Goal: Task Accomplishment & Management: Use online tool/utility

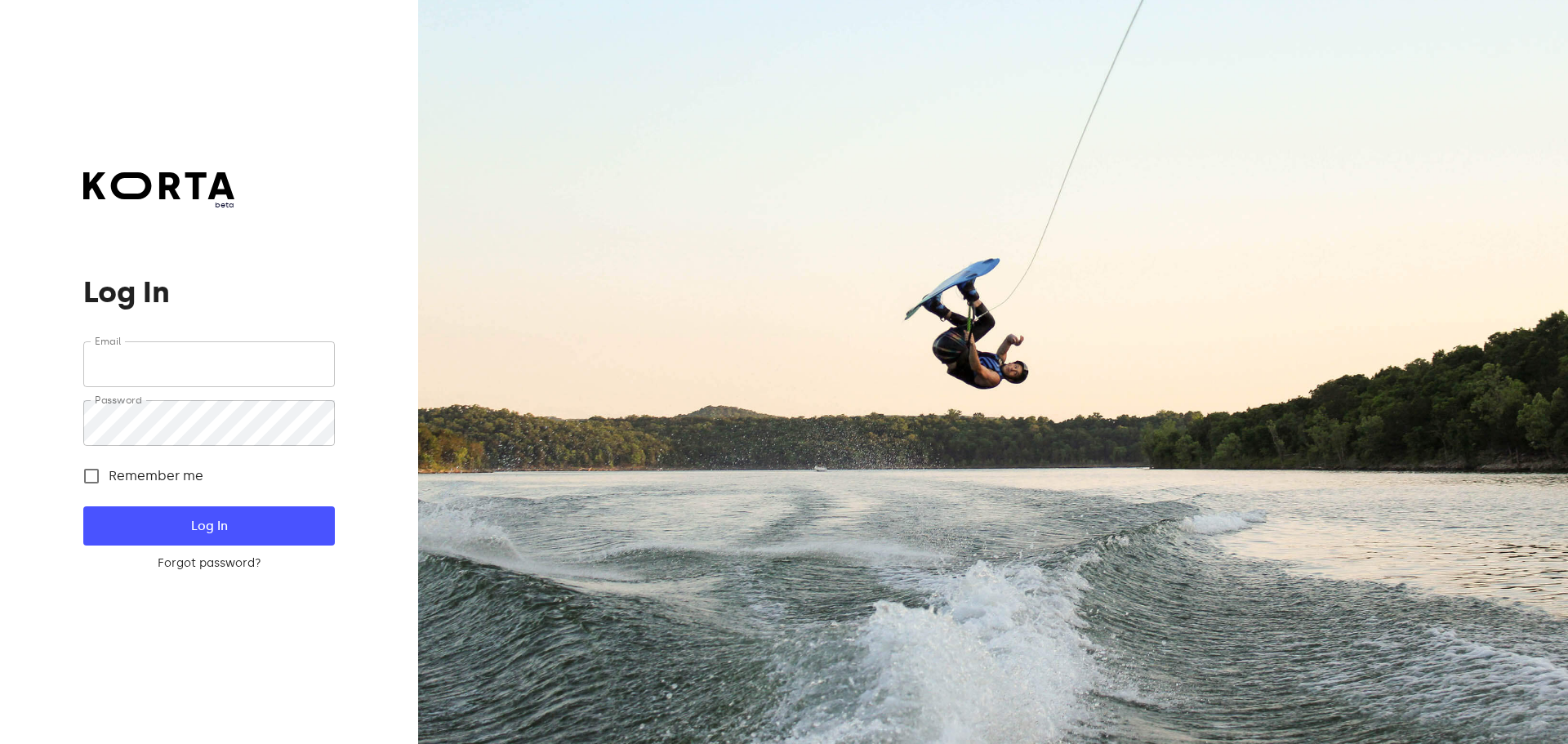
type input "[EMAIL_ADDRESS][DOMAIN_NAME]"
click at [285, 526] on span "Log In" at bounding box center [208, 526] width 198 height 21
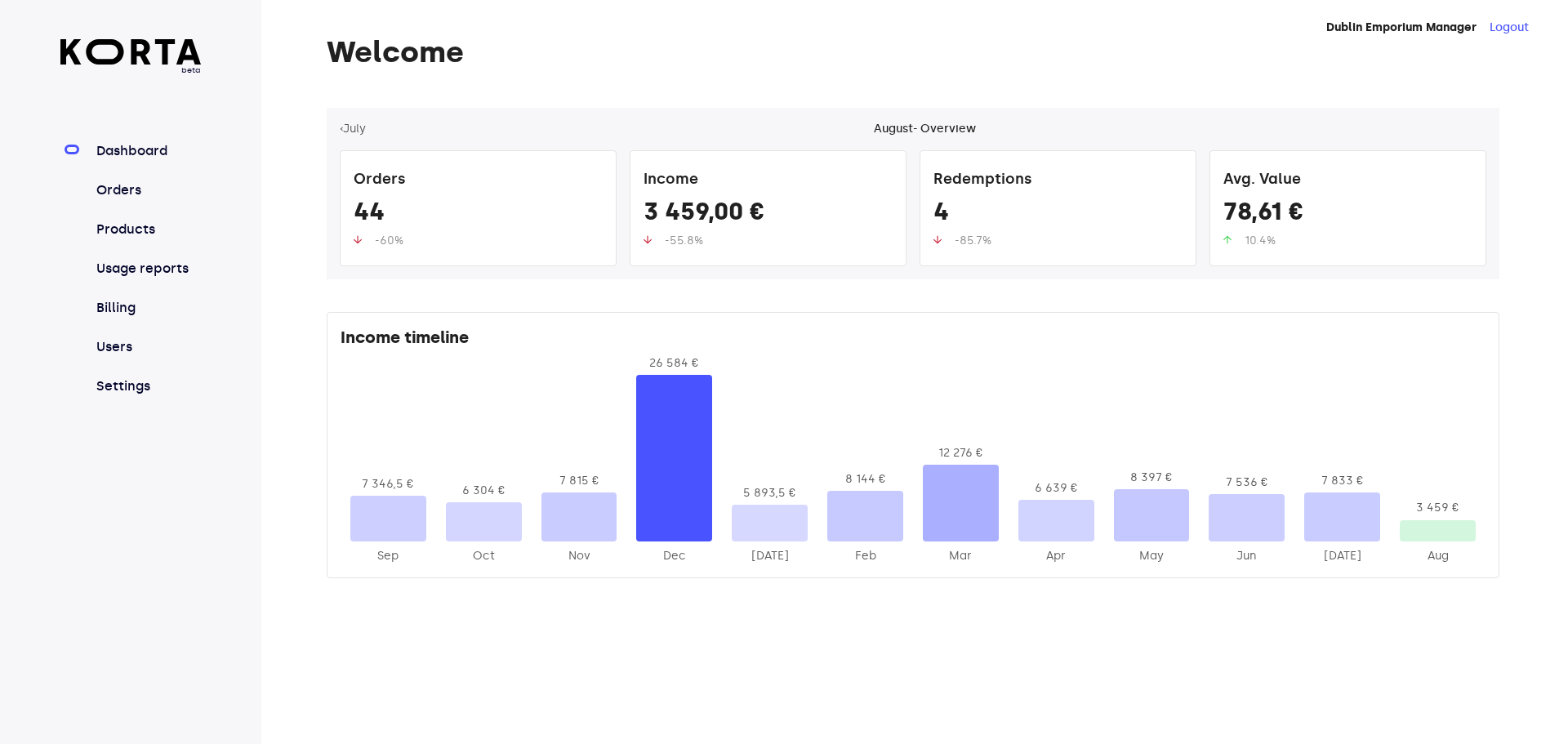
click at [171, 184] on link "Orders" at bounding box center [146, 191] width 108 height 20
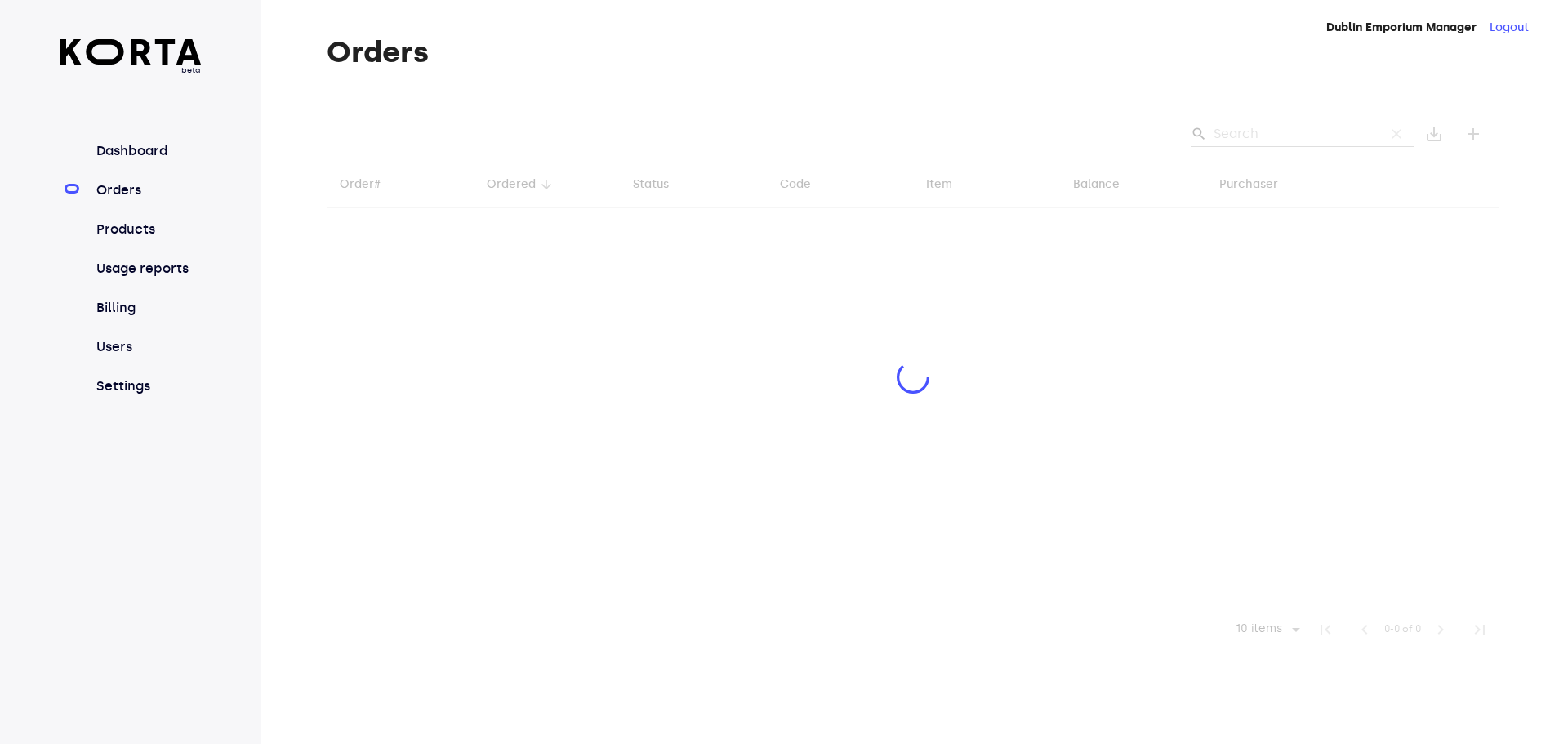
click at [1267, 131] on div at bounding box center [913, 379] width 1173 height 543
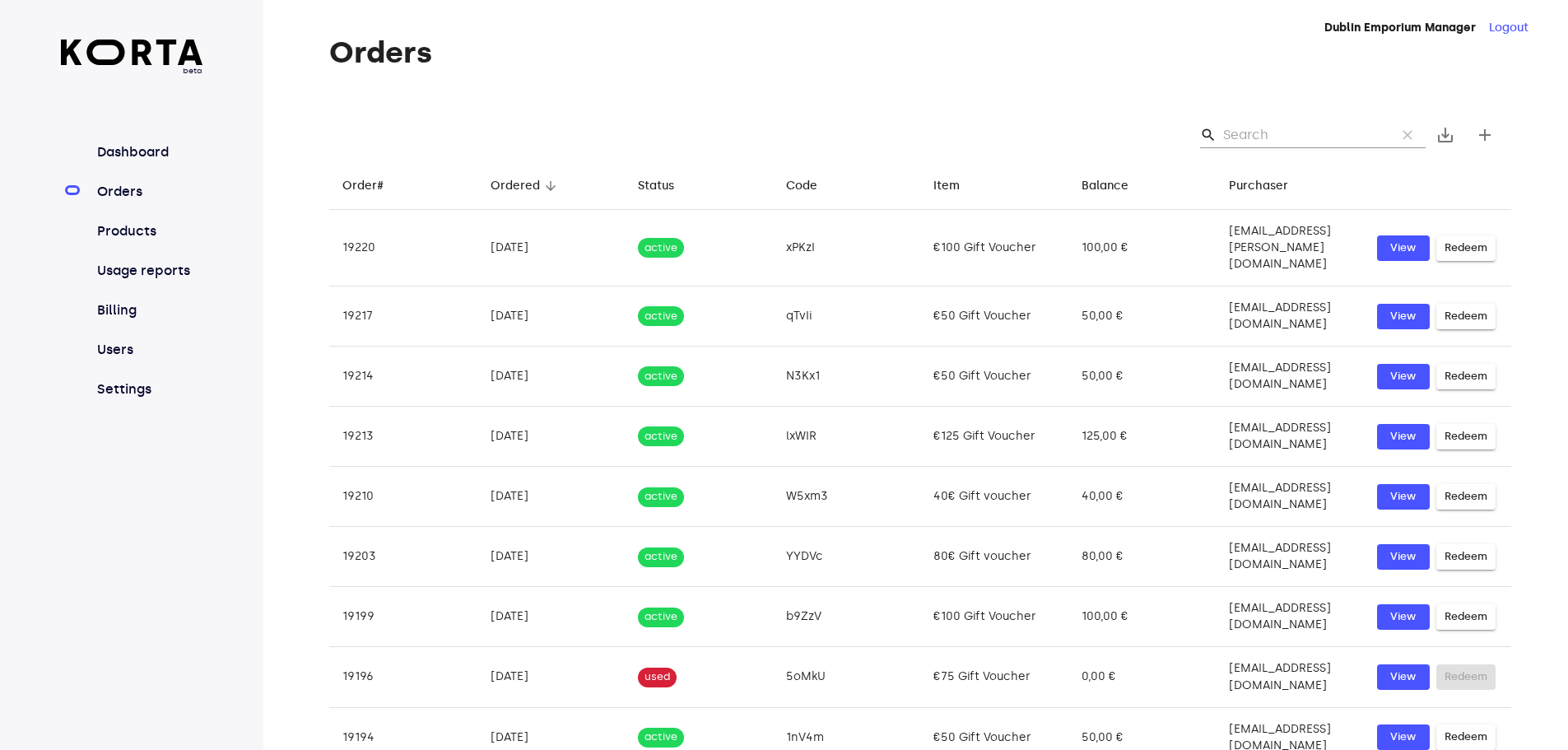
click at [1265, 134] on input "Search" at bounding box center [1303, 135] width 159 height 27
paste input "26"
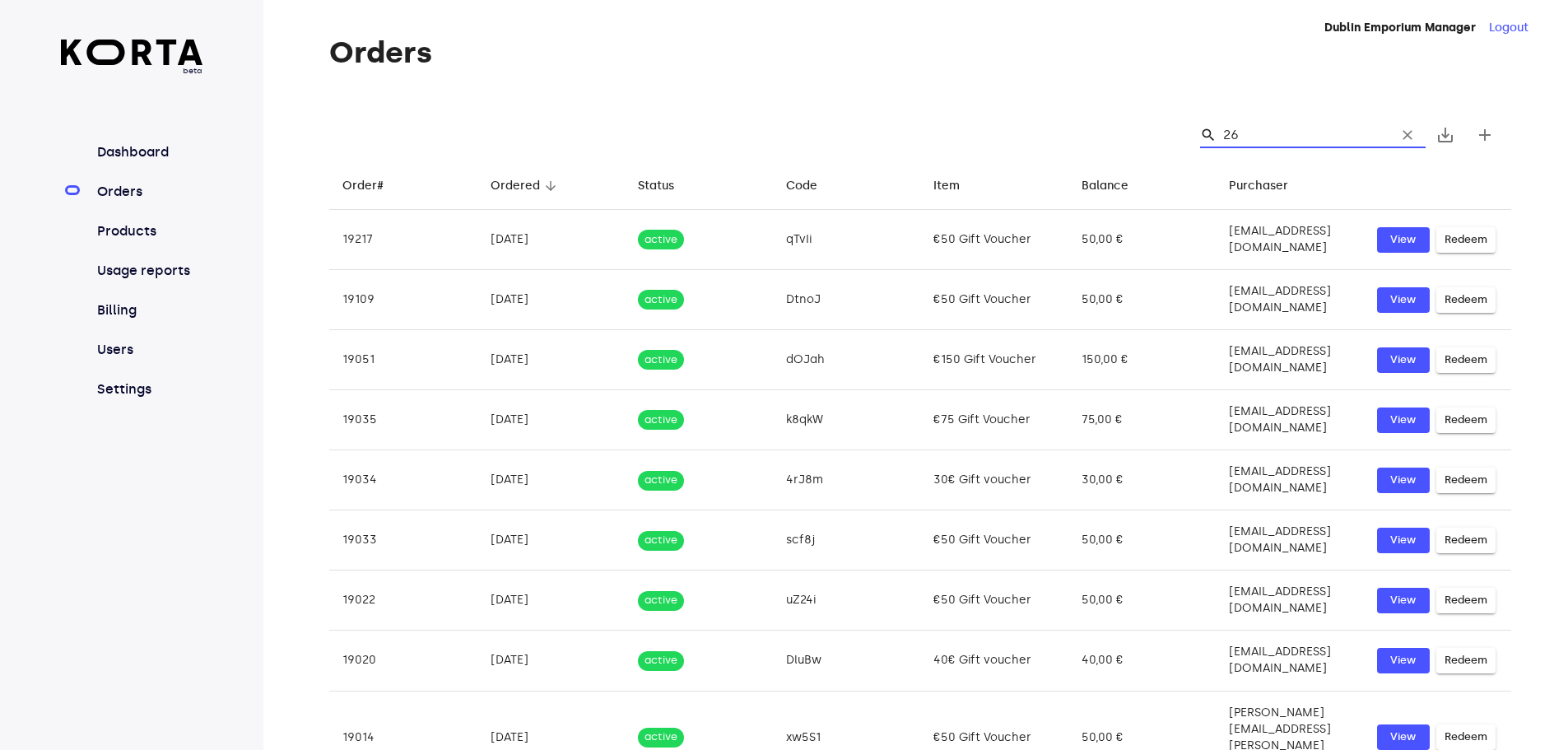
type input "2"
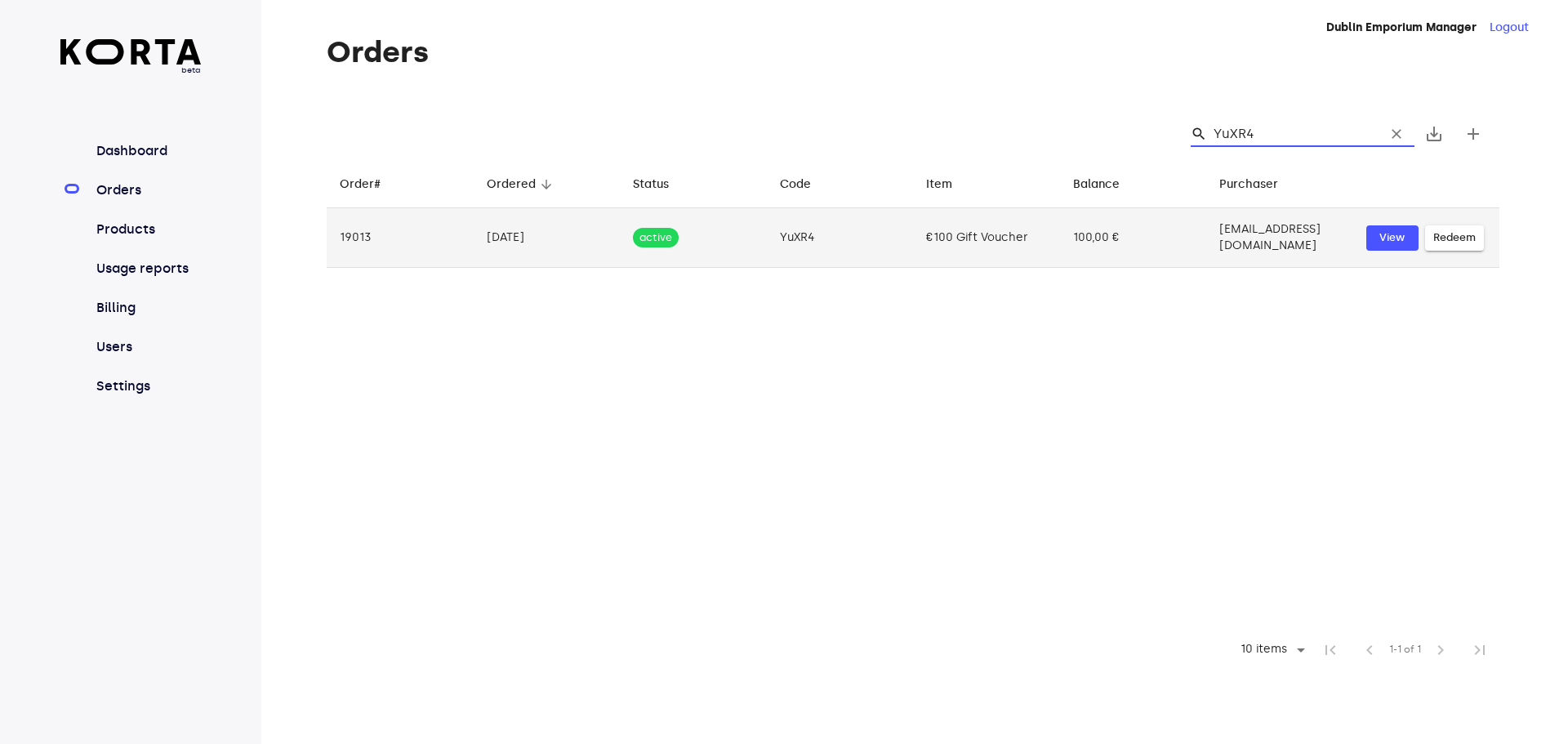
type input "YuXR4"
click at [1465, 231] on span "Redeem" at bounding box center [1454, 238] width 43 height 19
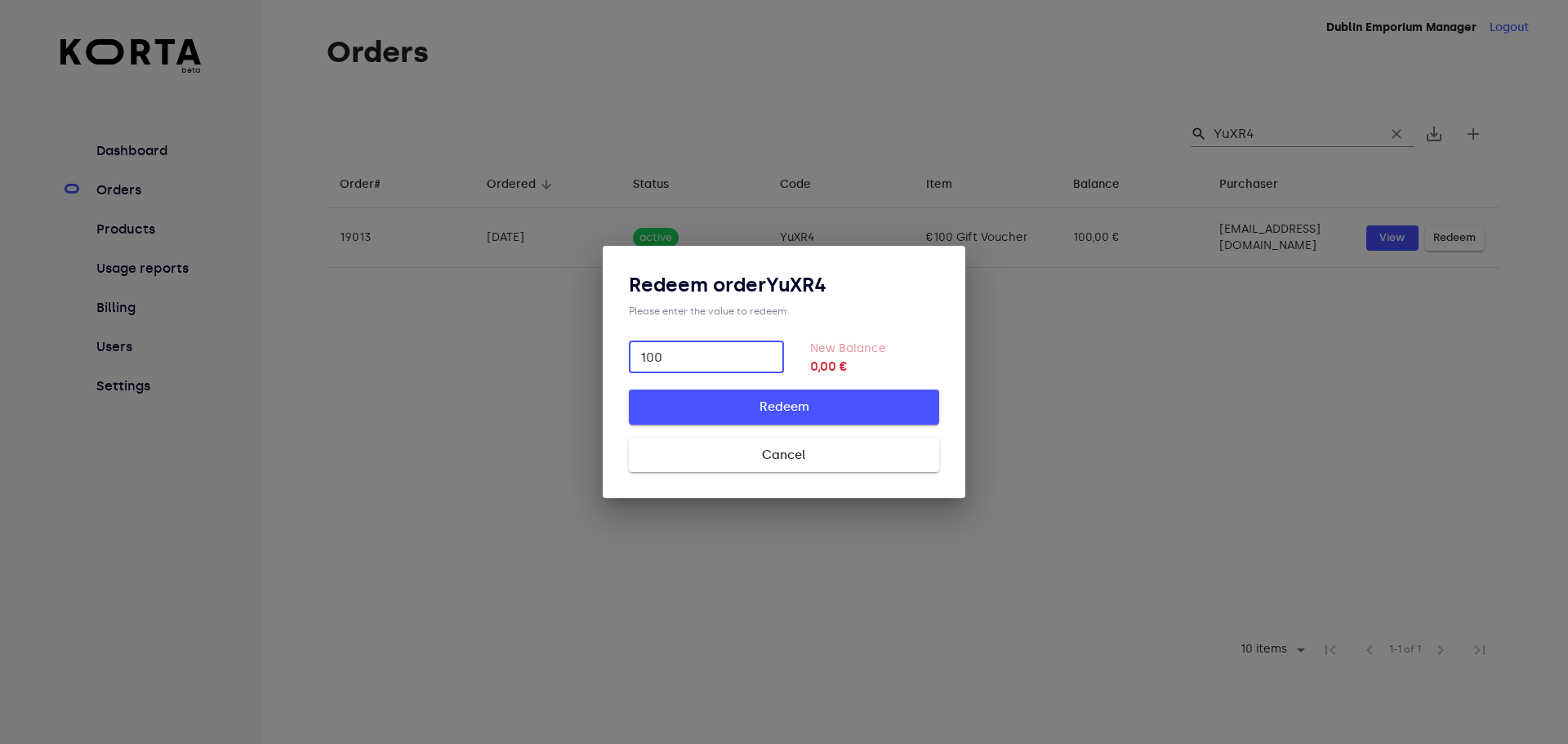
type input "100"
click at [828, 422] on button "Redeem" at bounding box center [784, 407] width 310 height 35
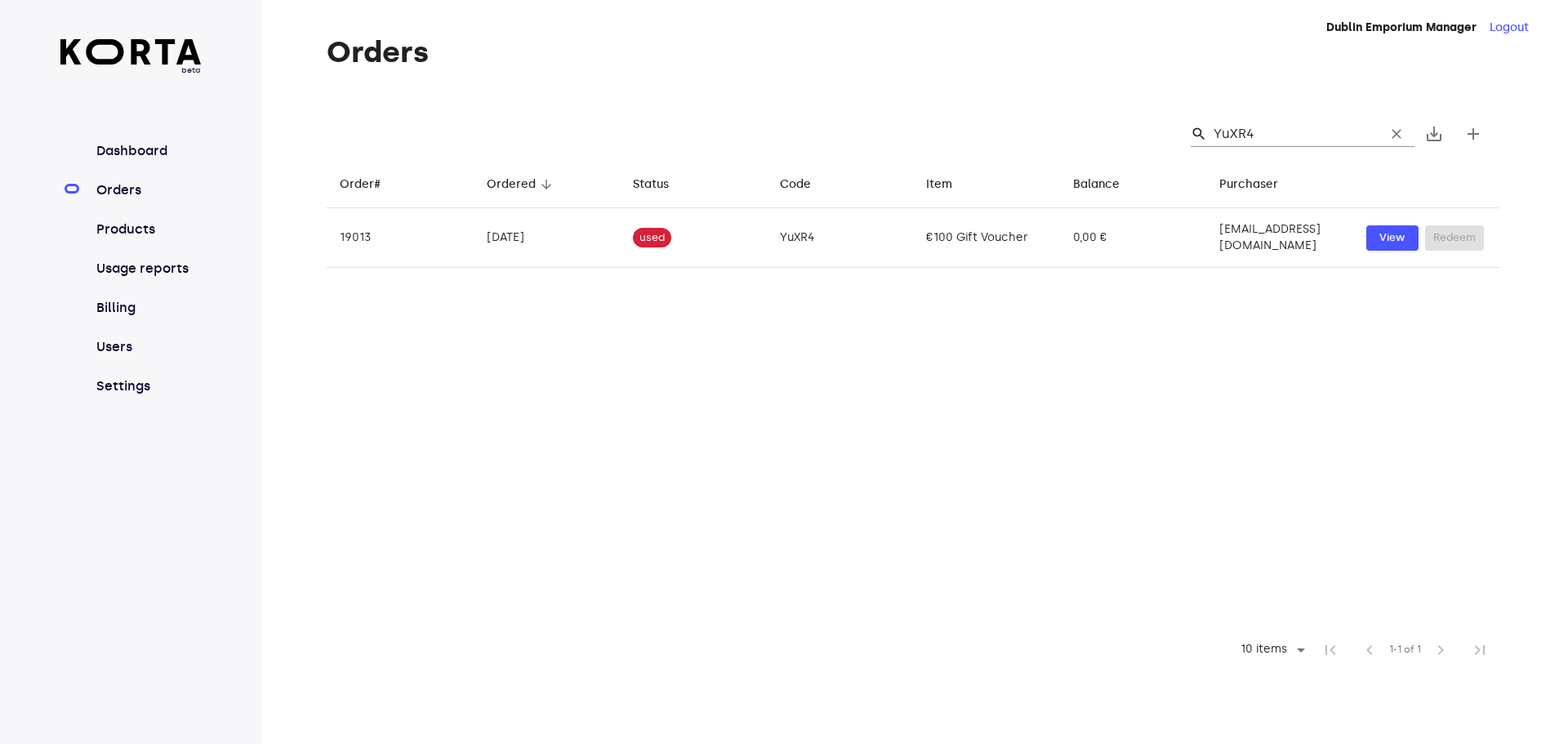
drag, startPoint x: 711, startPoint y: 511, endPoint x: 473, endPoint y: 267, distance: 340.9
click at [711, 511] on table "Order# arrow_downward Ordered arrow_downward Status arrow_downward Code arrow_d…" at bounding box center [913, 395] width 1173 height 469
click at [1399, 136] on span "clear" at bounding box center [1396, 134] width 16 height 16
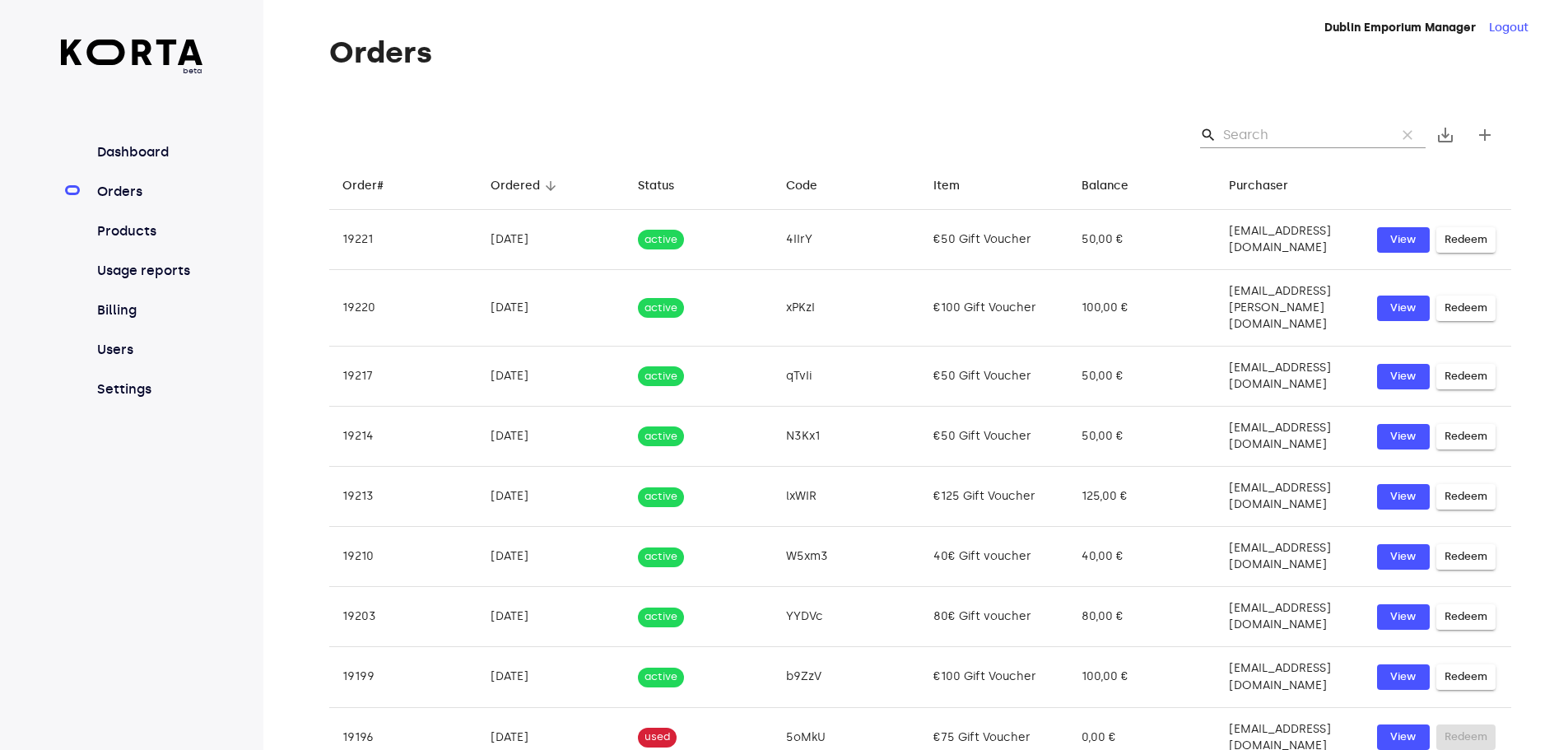
click at [1325, 127] on input "Search" at bounding box center [1303, 135] width 159 height 27
paste input "ptY2q"
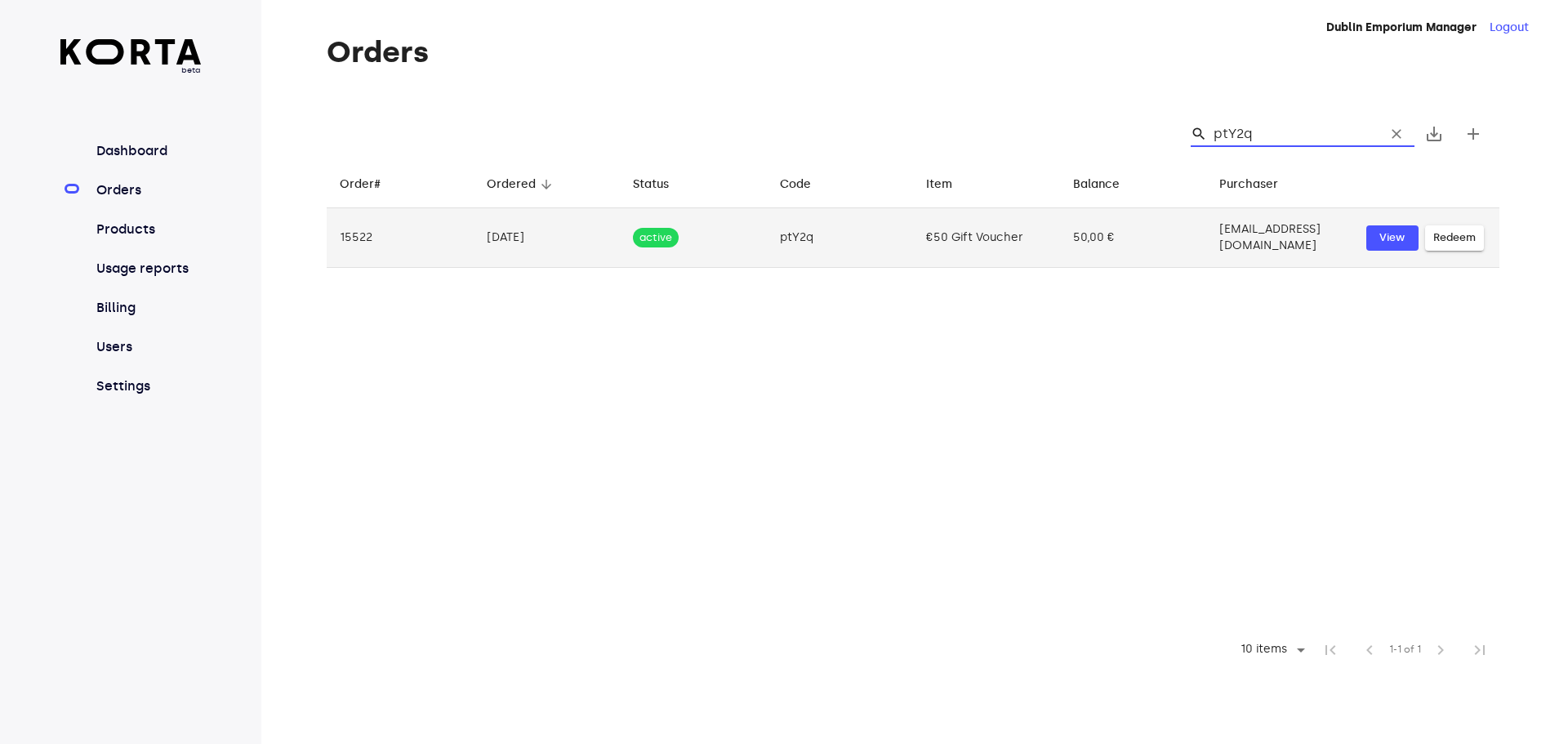
type input "ptY2q"
click at [1457, 234] on span "Redeem" at bounding box center [1454, 238] width 43 height 19
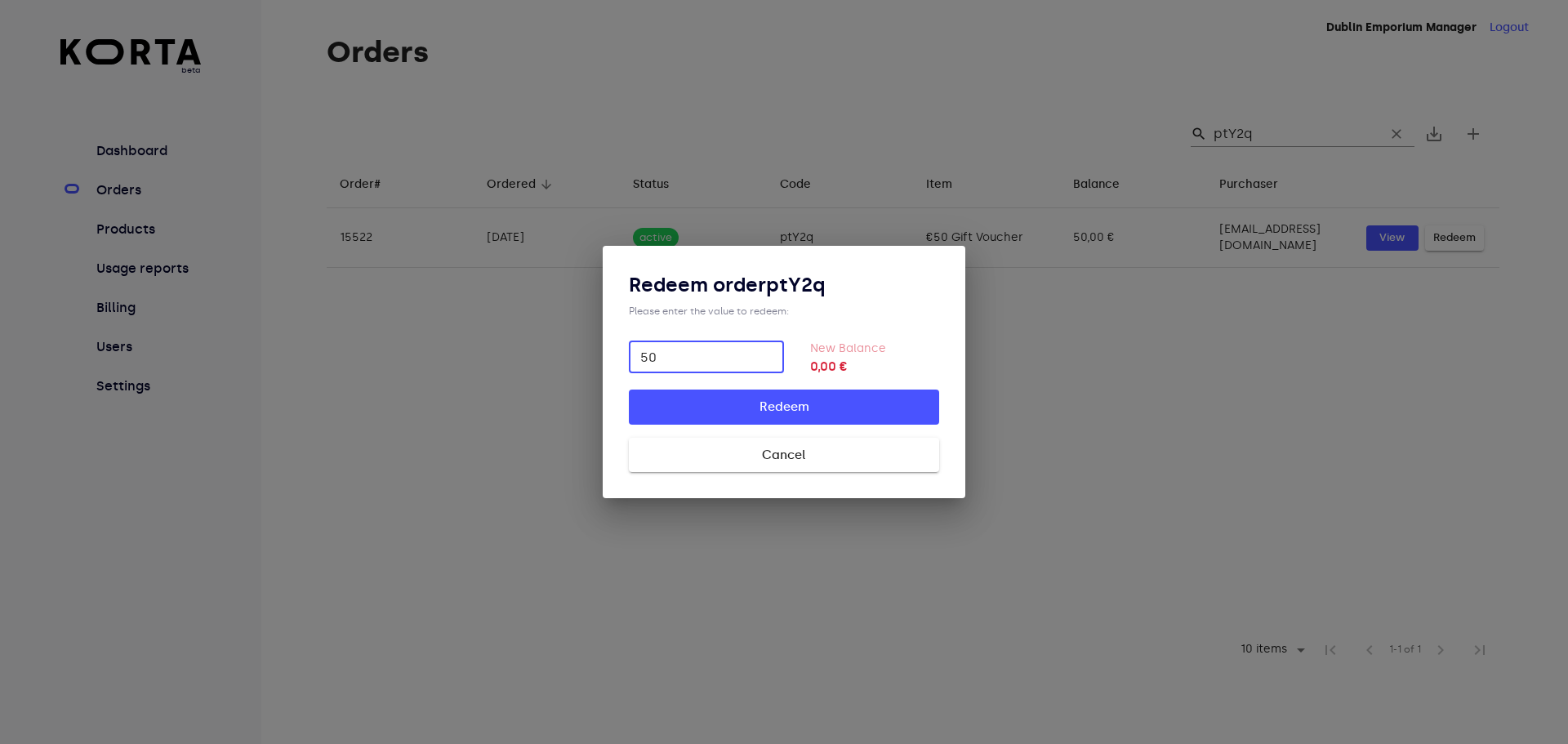
type input "50"
click at [866, 414] on span "Redeem" at bounding box center [784, 407] width 258 height 21
